Goal: Information Seeking & Learning: Understand process/instructions

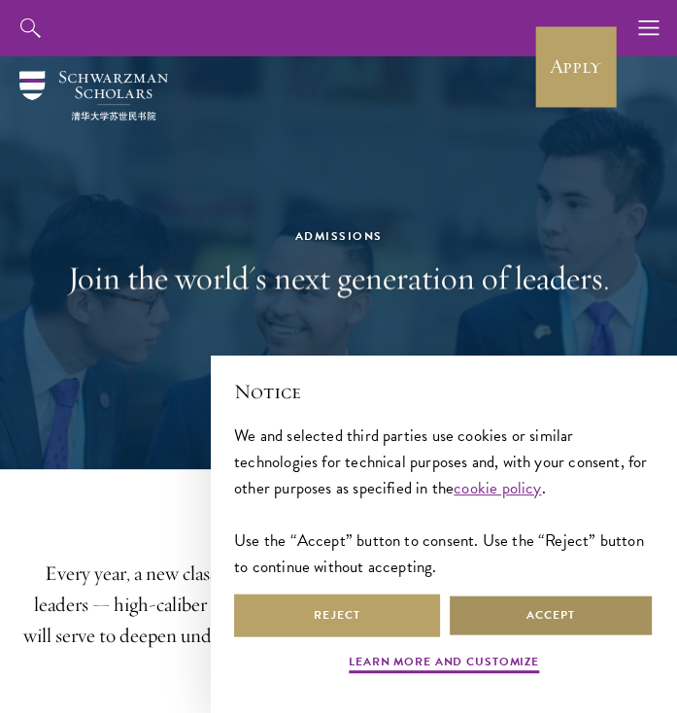
click at [501, 604] on button "Accept" at bounding box center [551, 616] width 206 height 44
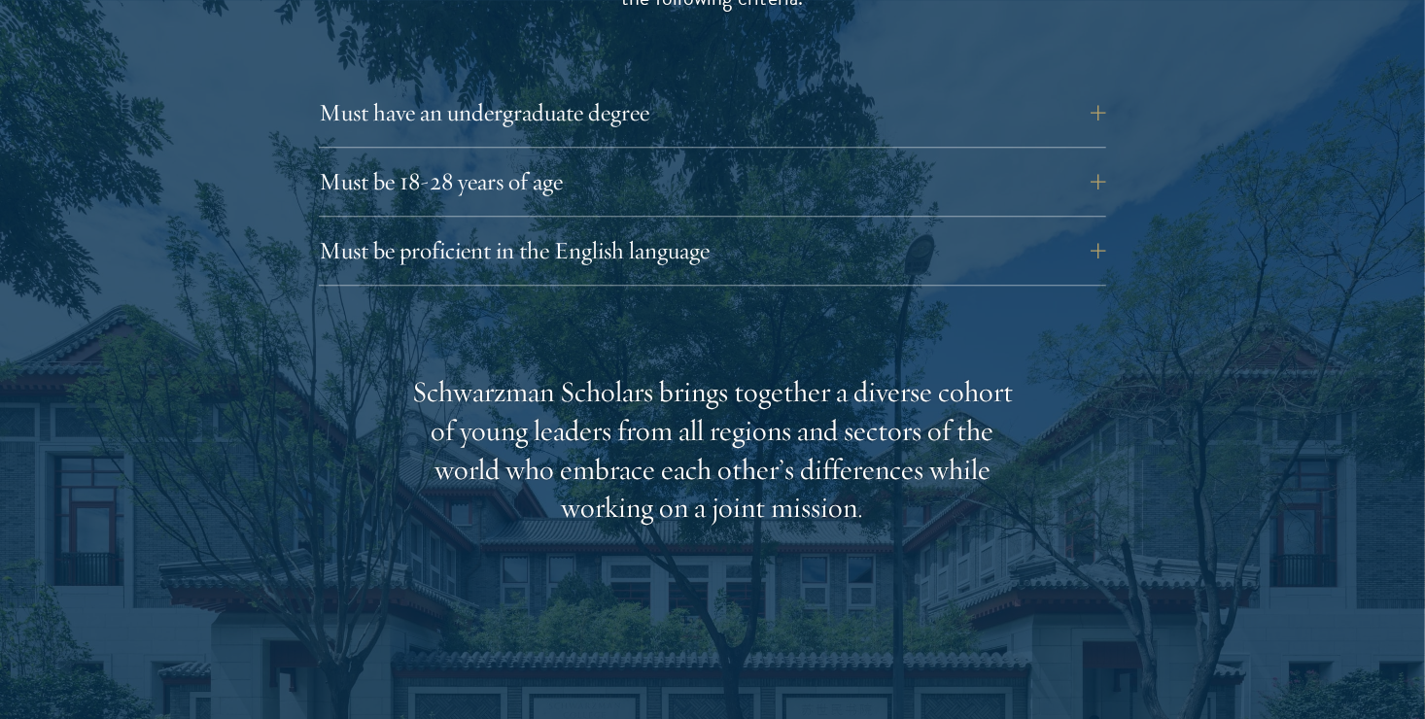
scroll to position [2819, 0]
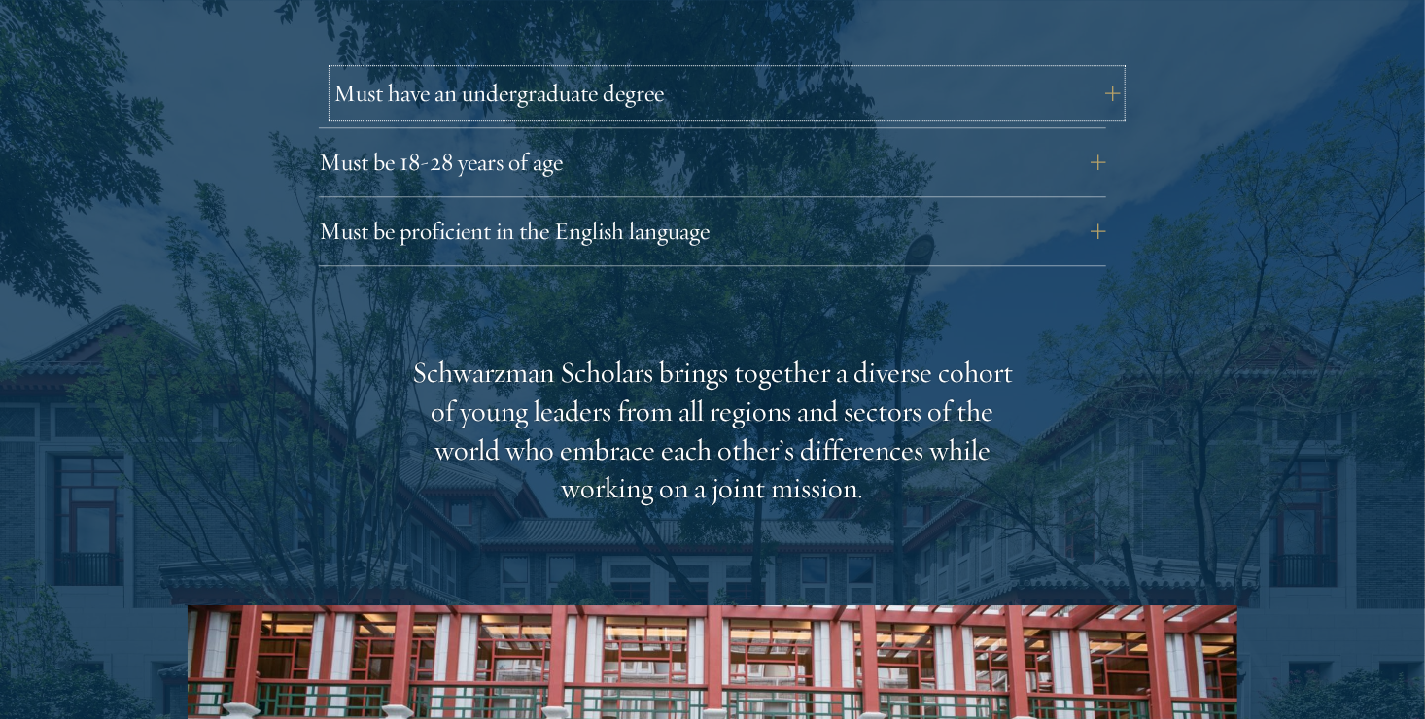
click at [677, 70] on button "Must have an undergraduate degree" at bounding box center [726, 93] width 787 height 47
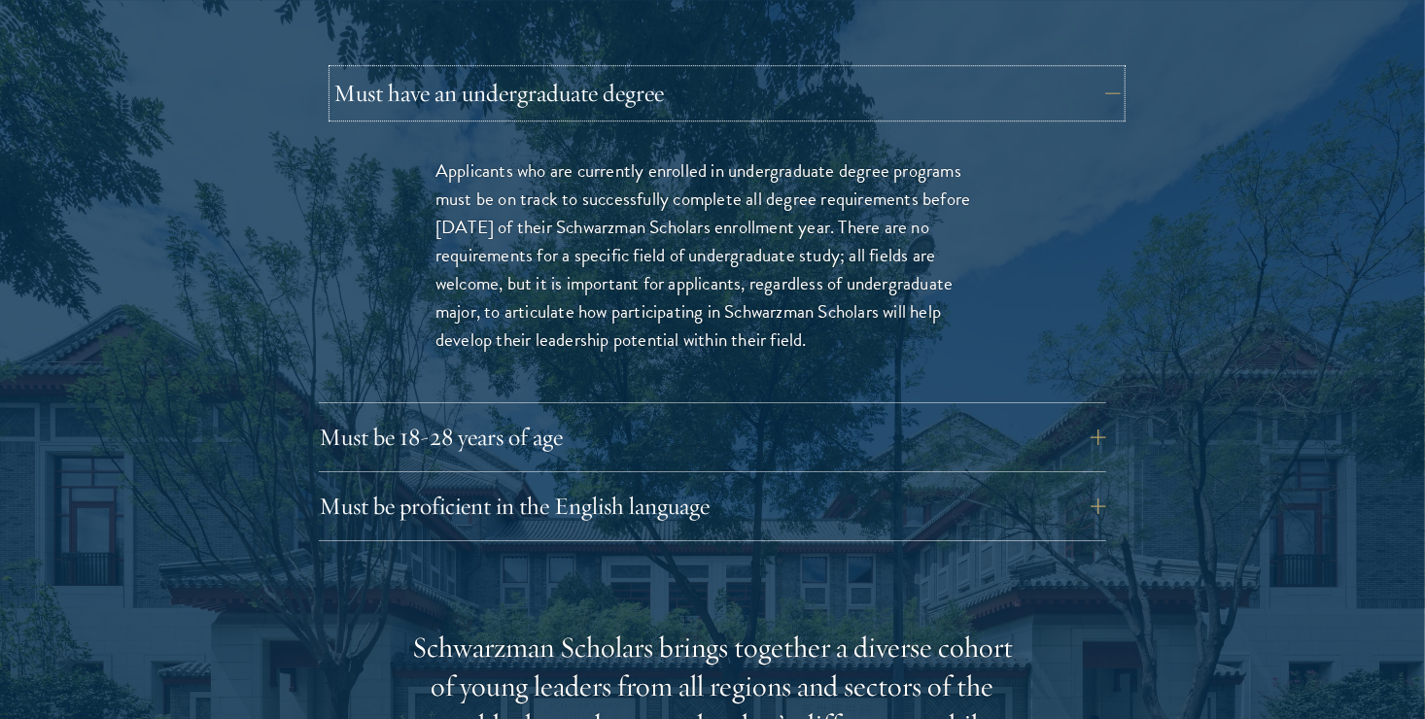
click at [677, 70] on button "Must have an undergraduate degree" at bounding box center [726, 93] width 787 height 47
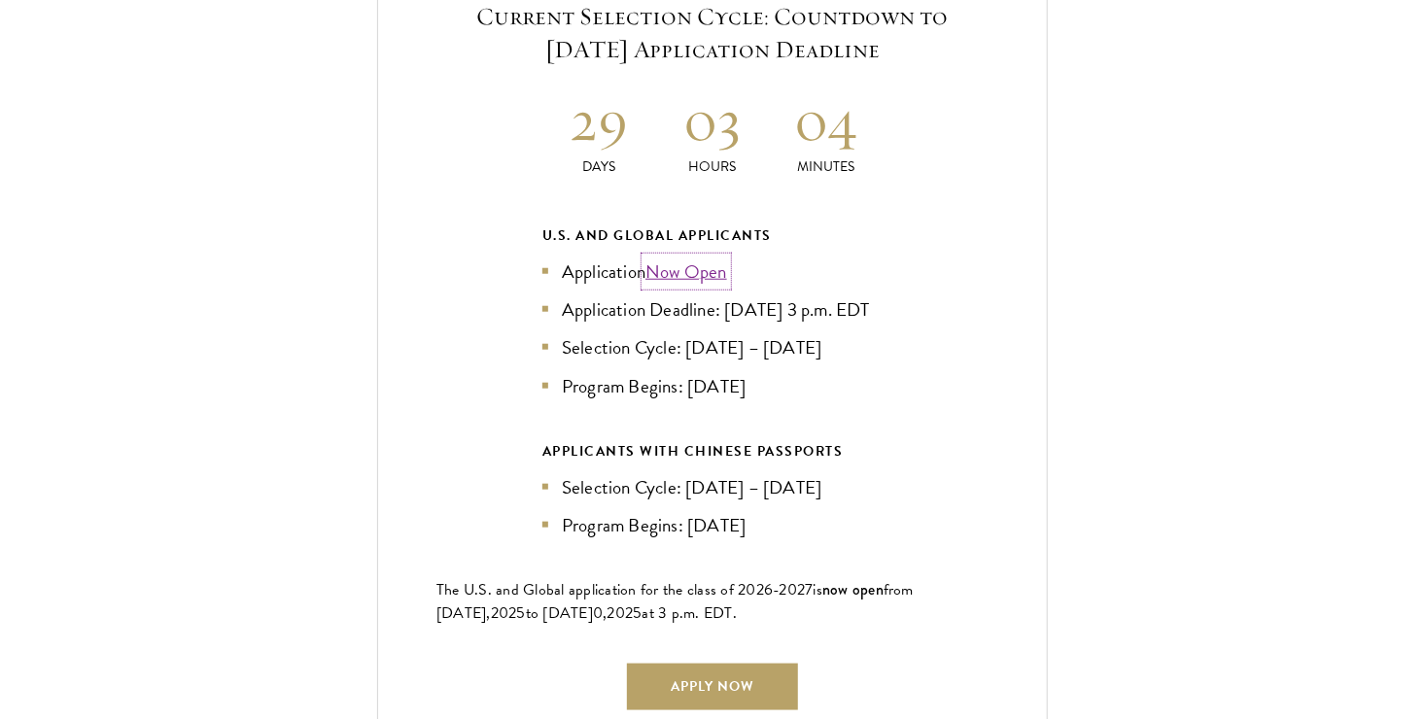
scroll to position [4374, 0]
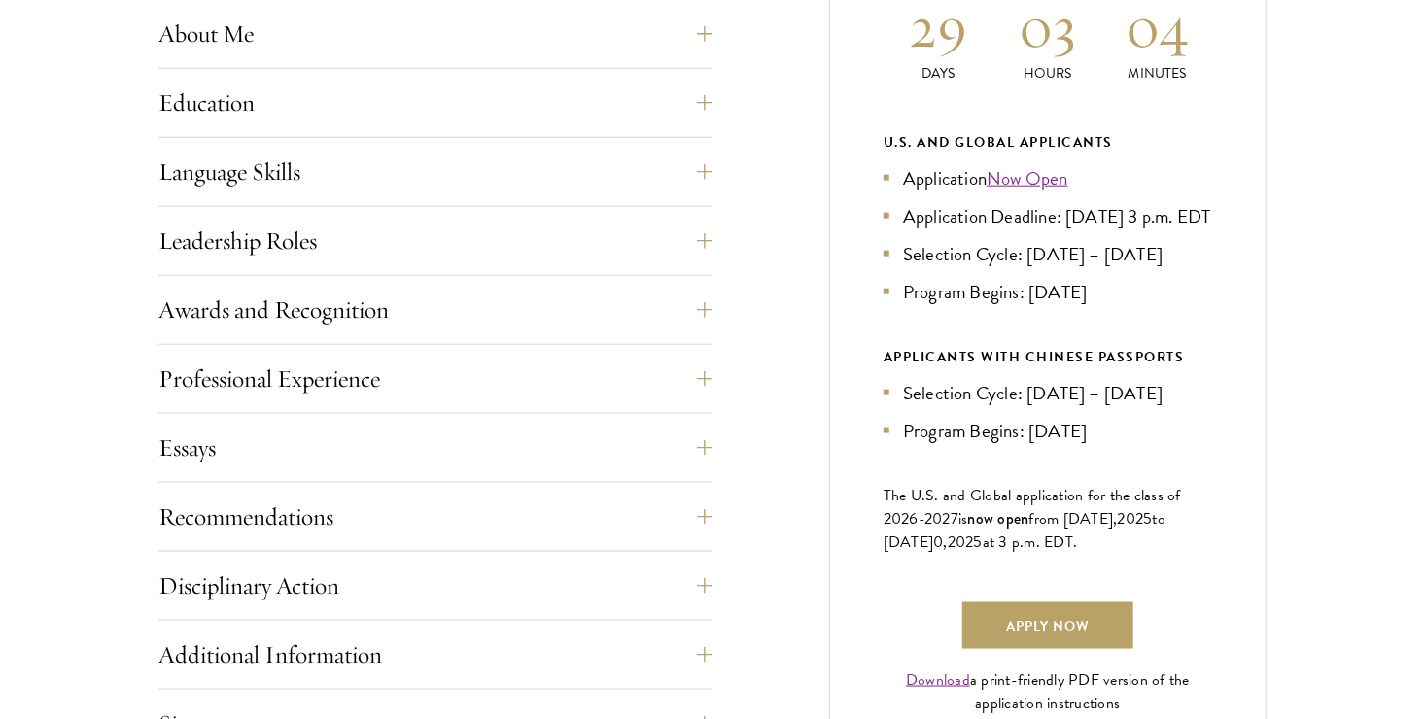
scroll to position [1264, 0]
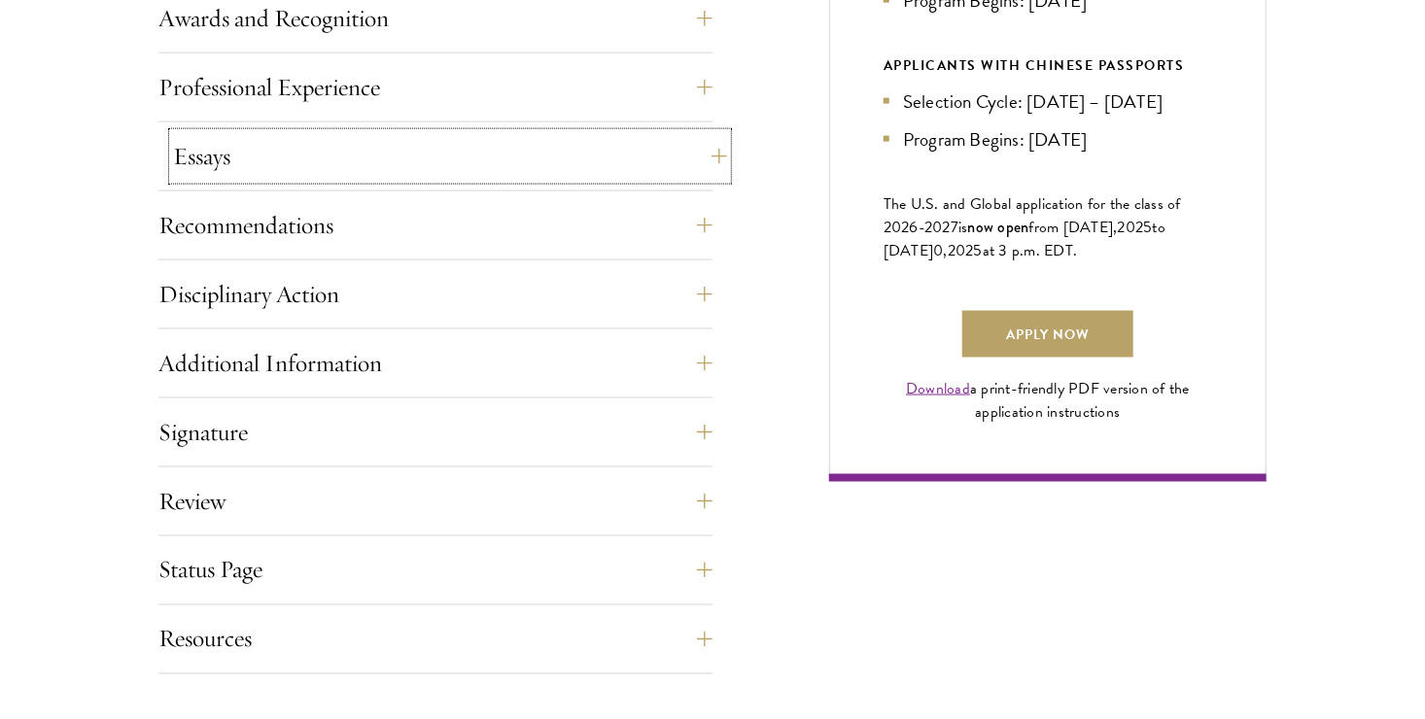
click at [225, 177] on button "Essays" at bounding box center [450, 156] width 554 height 47
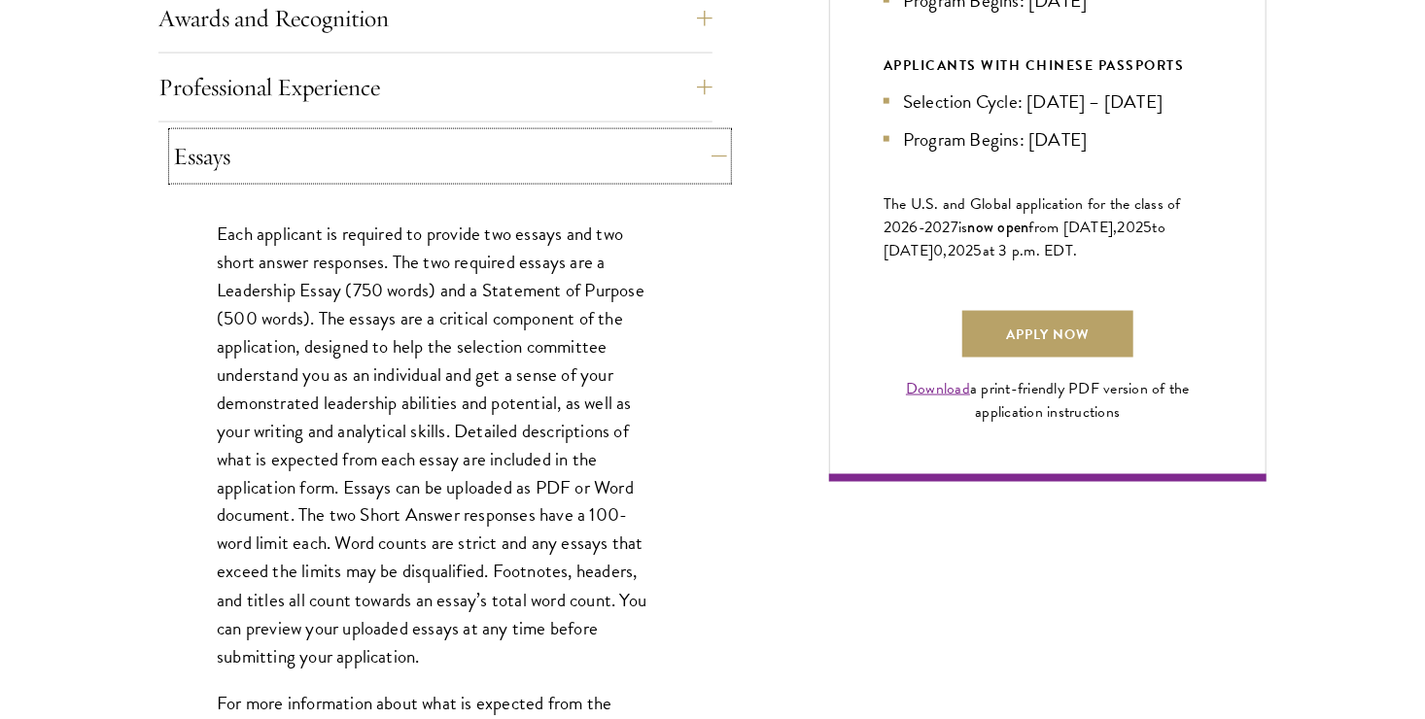
click at [225, 177] on button "Essays" at bounding box center [450, 156] width 554 height 47
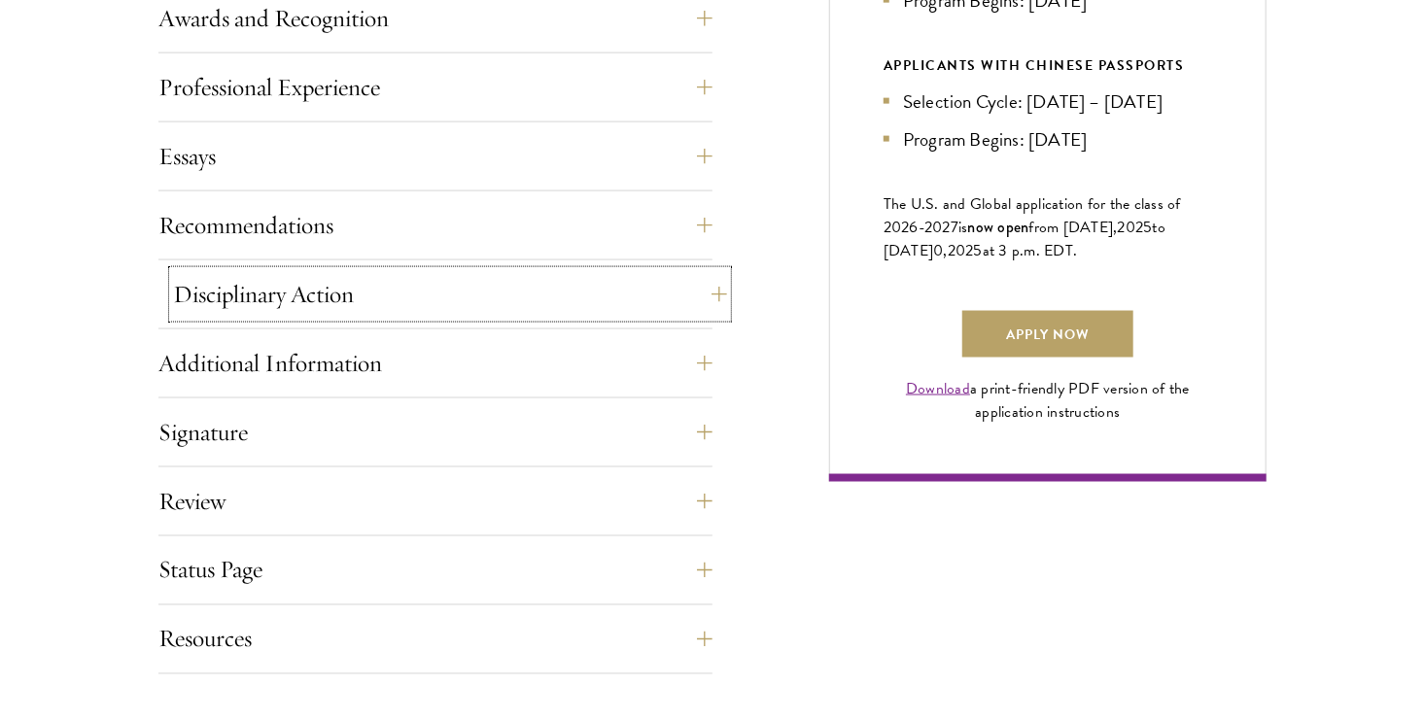
click at [269, 285] on button "Disciplinary Action" at bounding box center [450, 294] width 554 height 47
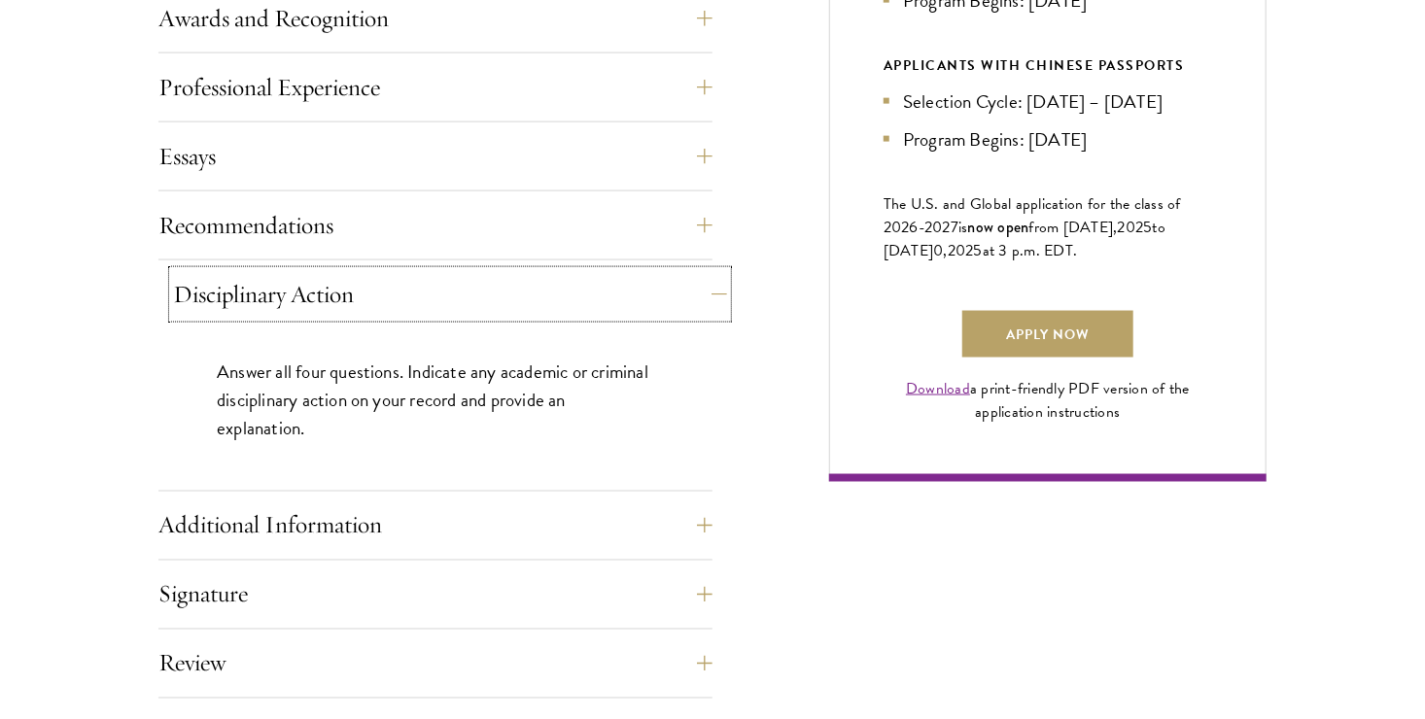
click at [269, 285] on button "Disciplinary Action" at bounding box center [450, 294] width 554 height 47
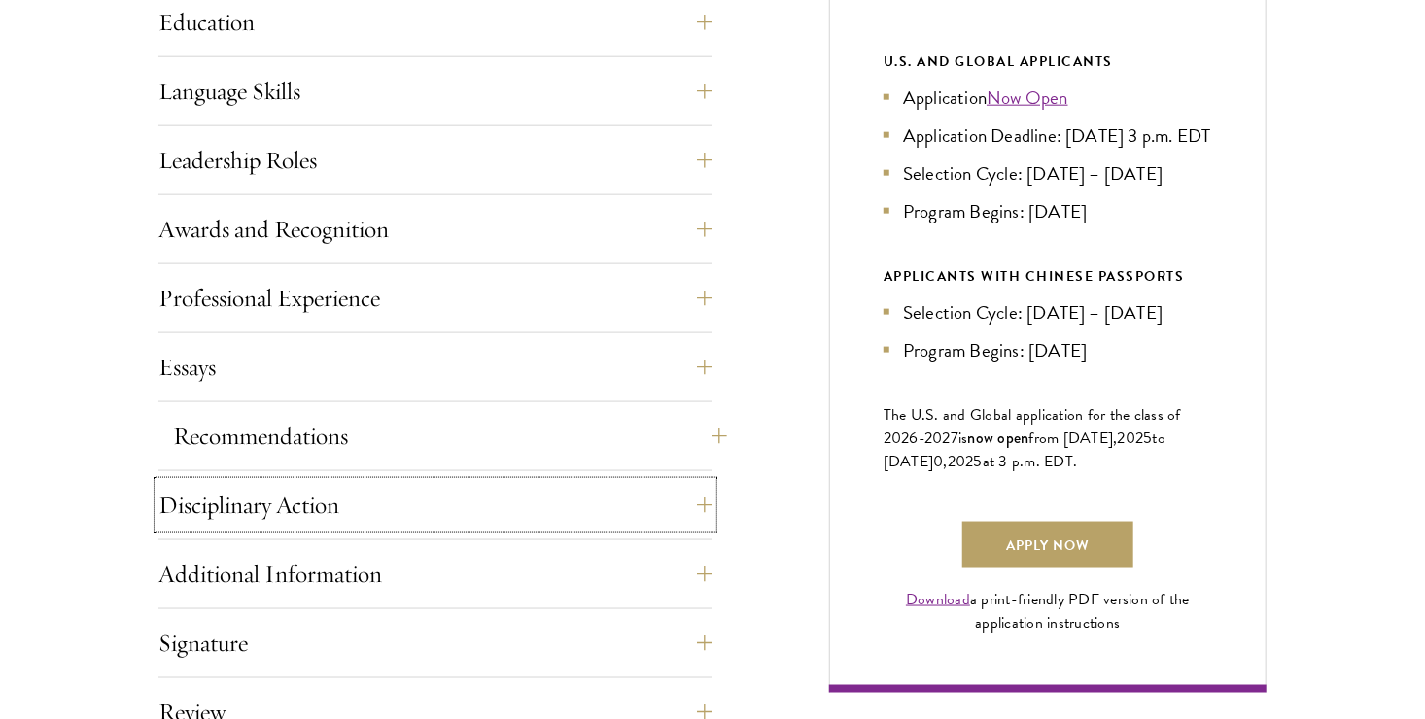
scroll to position [1166, 0]
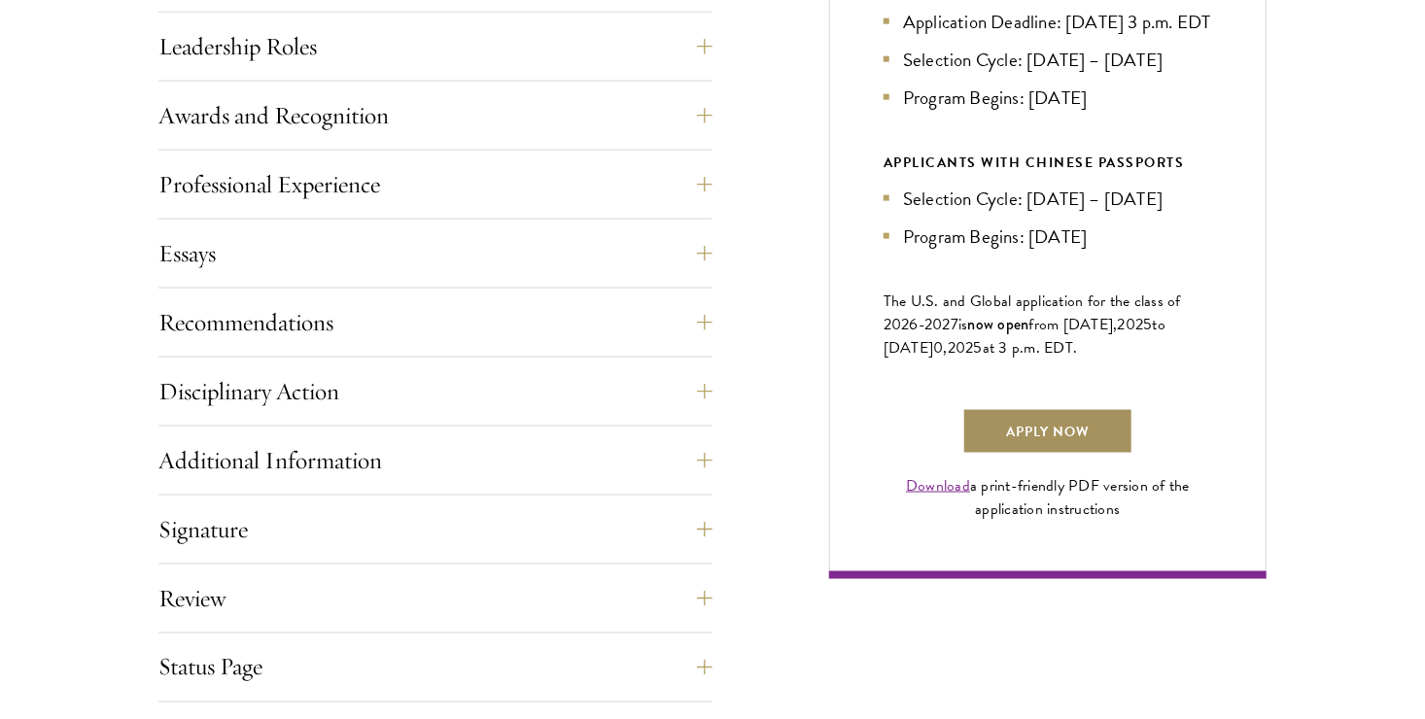
click at [1042, 439] on link "Apply Now" at bounding box center [1047, 431] width 171 height 47
